Goal: Information Seeking & Learning: Learn about a topic

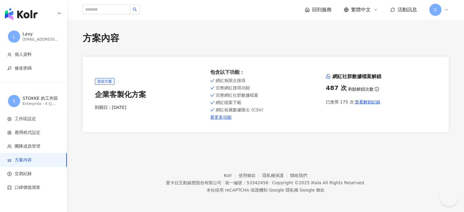
click at [322, 9] on span "回到服務" at bounding box center [322, 9] width 20 height 7
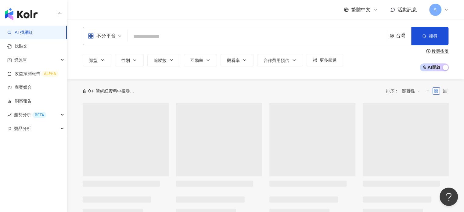
click at [149, 37] on input "search" at bounding box center [257, 37] width 254 height 12
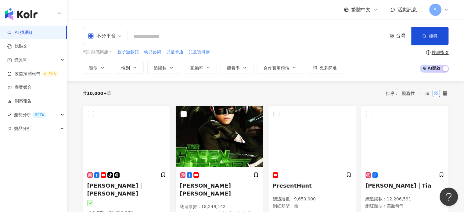
type input "**********"
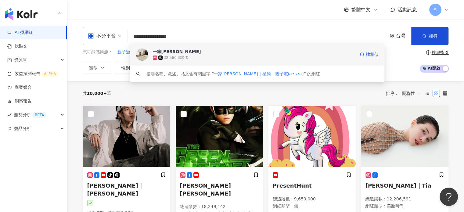
click at [144, 52] on img at bounding box center [142, 54] width 12 height 12
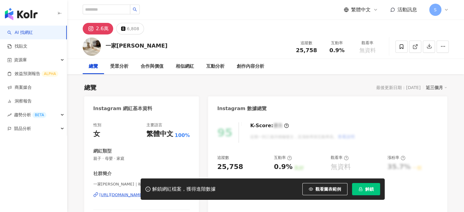
click at [374, 189] on button "解鎖" at bounding box center [366, 189] width 28 height 12
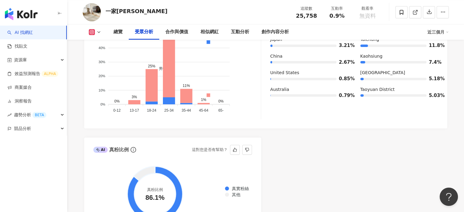
scroll to position [610, 0]
